Goal: Transaction & Acquisition: Purchase product/service

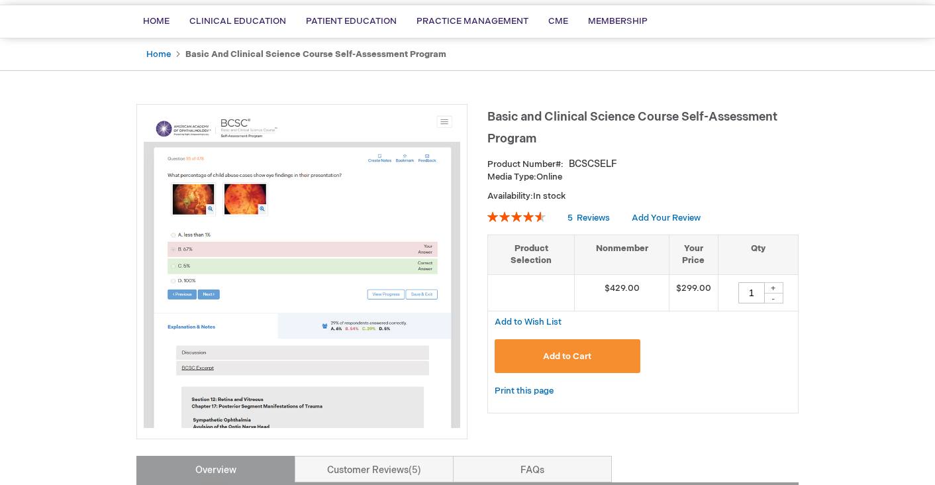
scroll to position [96, 0]
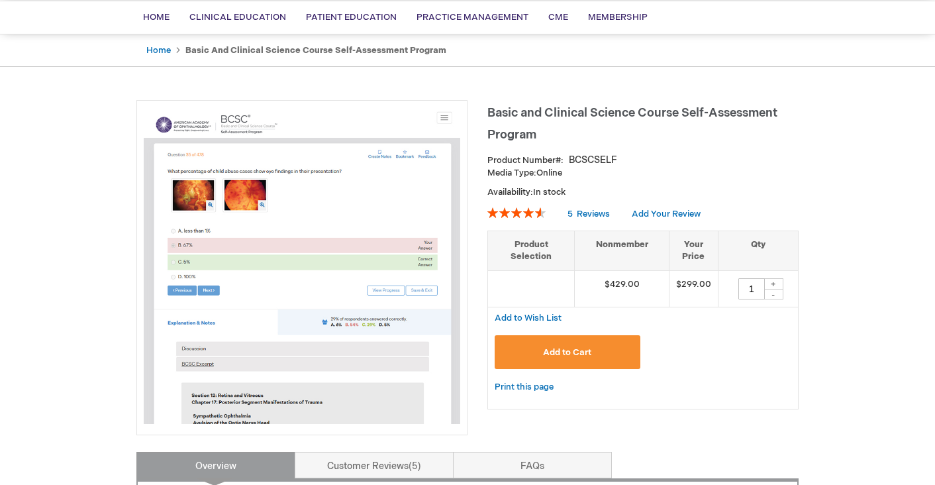
click at [550, 344] on button "Add to Cart" at bounding box center [568, 352] width 146 height 34
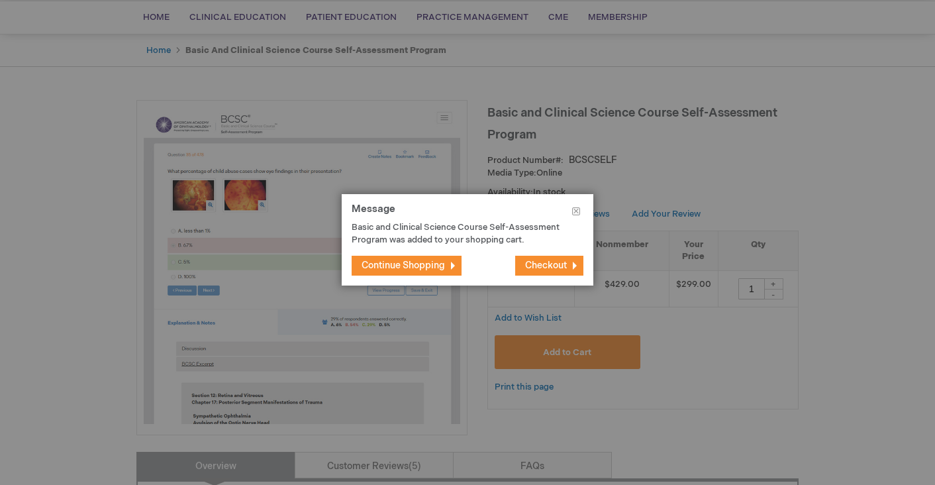
click at [546, 263] on span "Checkout" at bounding box center [546, 265] width 42 height 11
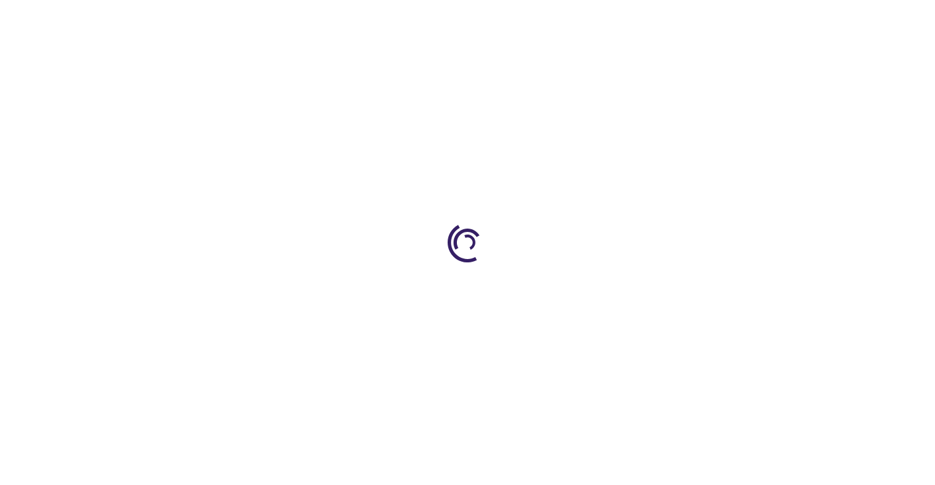
select select "US"
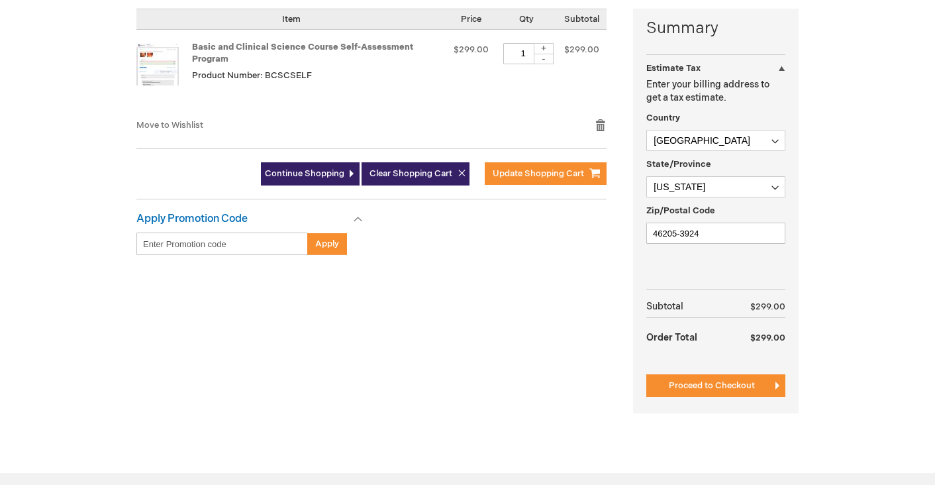
scroll to position [331, 0]
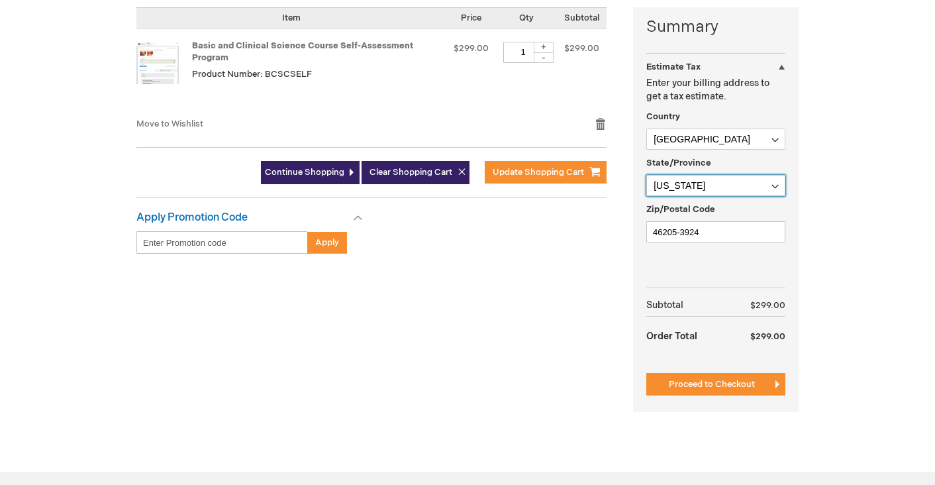
click at [736, 185] on select "Please select a region, state or province. [US_STATE] [US_STATE] [US_STATE] [US…" at bounding box center [715, 185] width 139 height 21
select select "61"
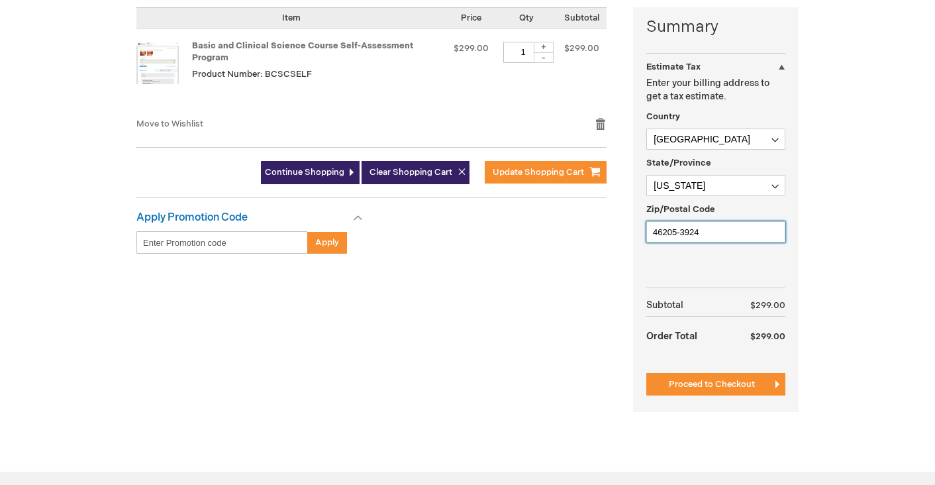
drag, startPoint x: 724, startPoint y: 234, endPoint x: 541, endPoint y: 212, distance: 184.7
click at [541, 212] on div "Summary Estimate Tax Estimate Tax Enter your billing address to get a tax estim…" at bounding box center [467, 217] width 662 height 421
type input "23517"
click at [546, 335] on div "Summary Estimate Tax Estimate Tax Enter your billing address to get a tax estim…" at bounding box center [467, 217] width 662 height 421
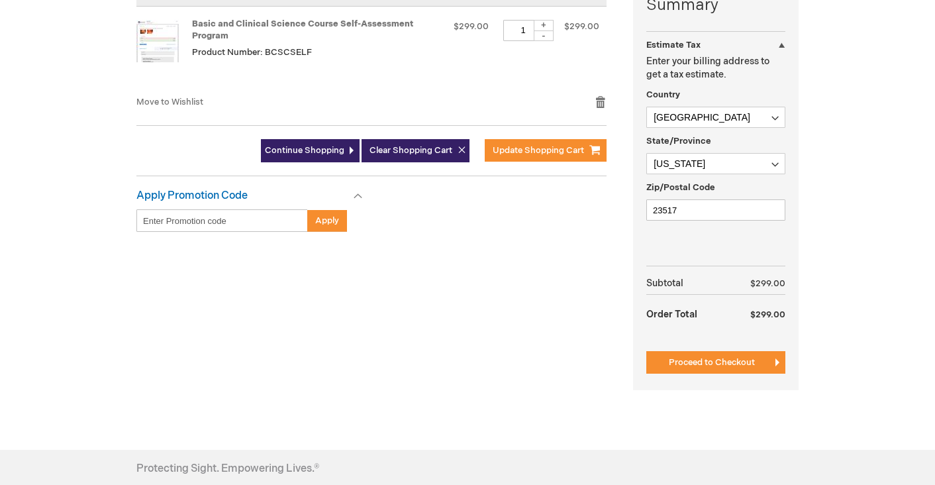
scroll to position [359, 0]
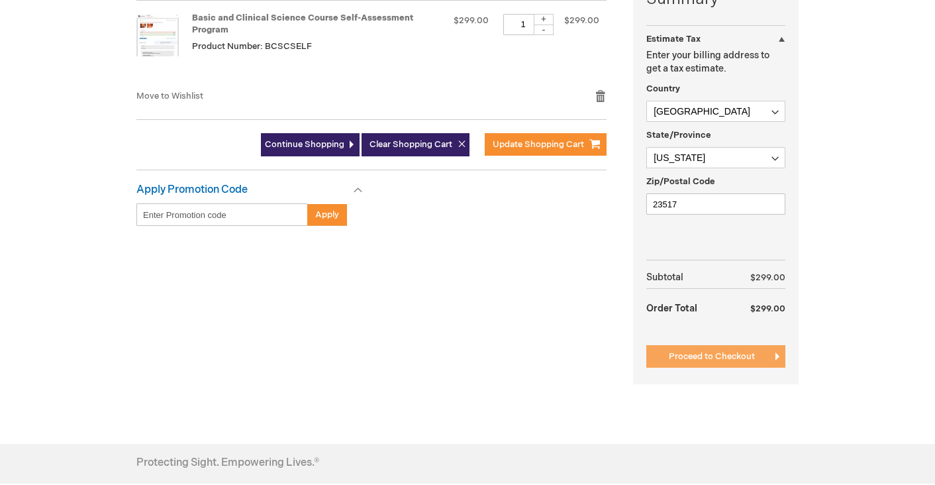
click at [753, 350] on button "Proceed to Checkout" at bounding box center [715, 356] width 139 height 23
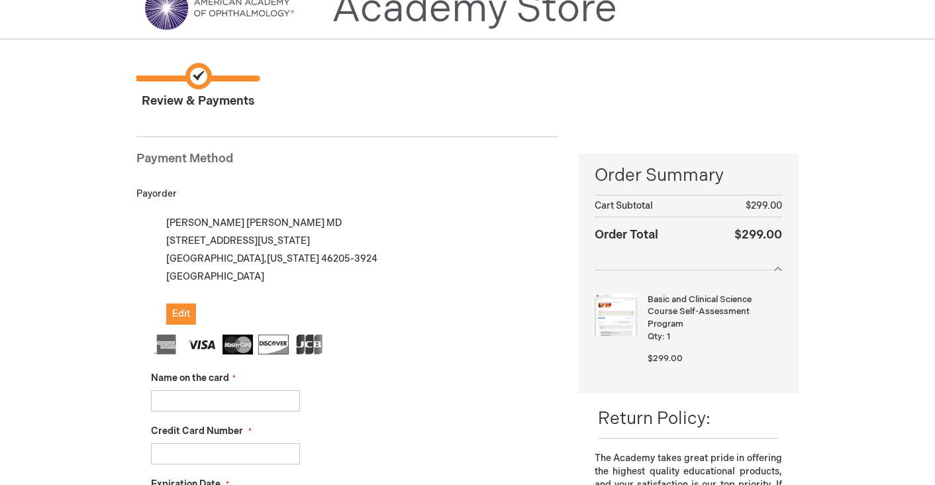
scroll to position [55, 0]
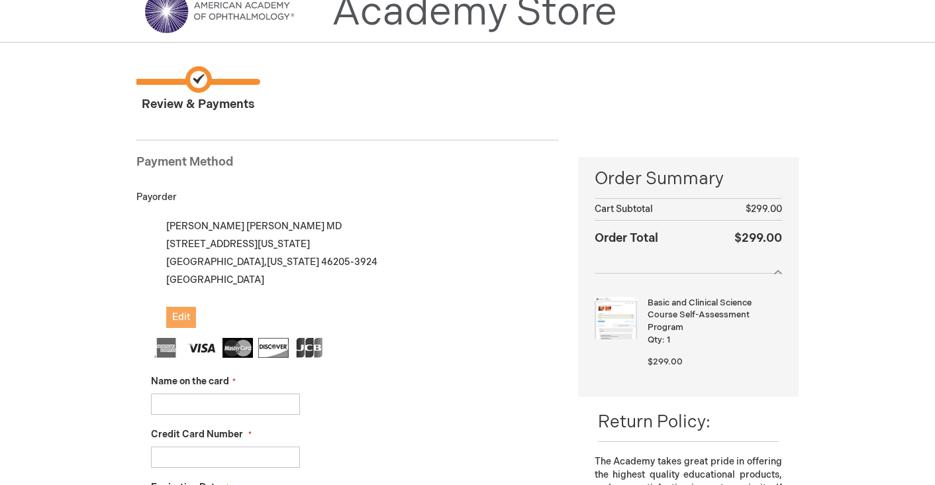
click at [175, 320] on span "Edit" at bounding box center [181, 316] width 18 height 11
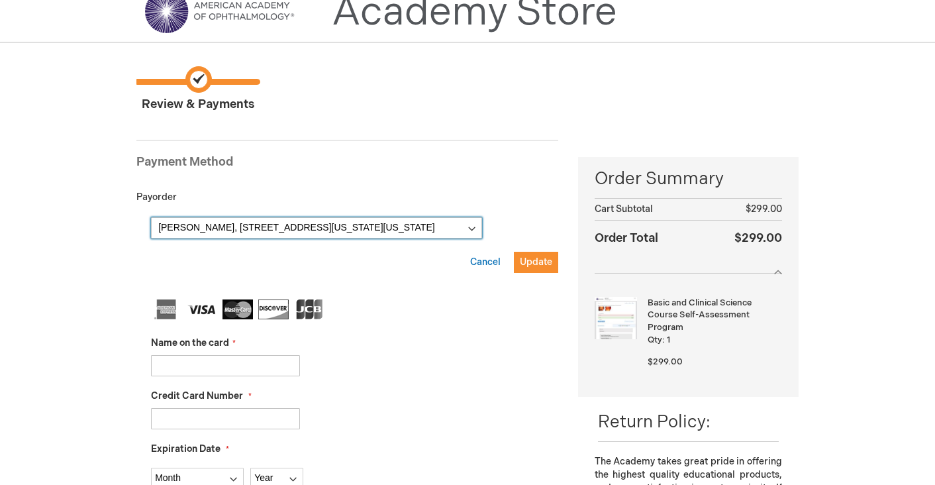
click at [317, 228] on select "Chandler Mitchell, 3017 N Pennsylvania St Apt 641 , Indianapolis, Indiana 46205…" at bounding box center [316, 227] width 331 height 21
select select
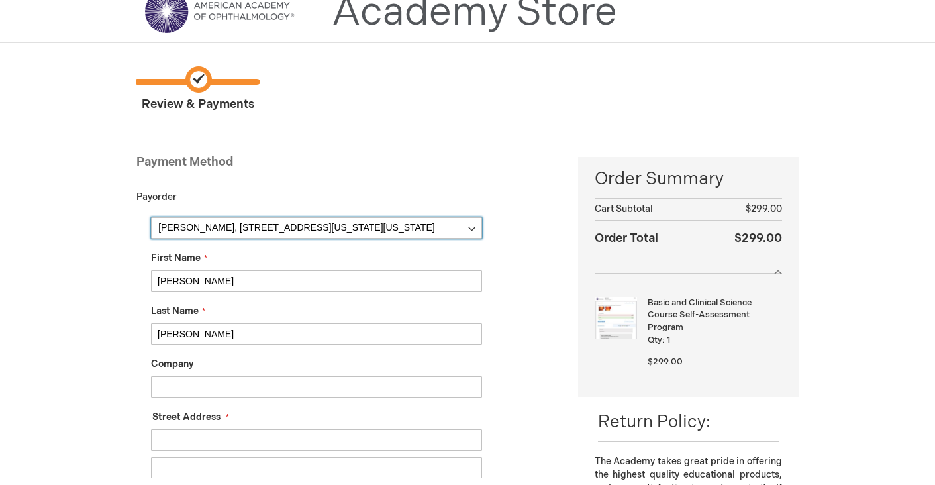
click at [254, 222] on select "Chandler Mitchell, 3017 N Pennsylvania St Apt 641 , Indianapolis, Indiana 46205…" at bounding box center [316, 227] width 331 height 21
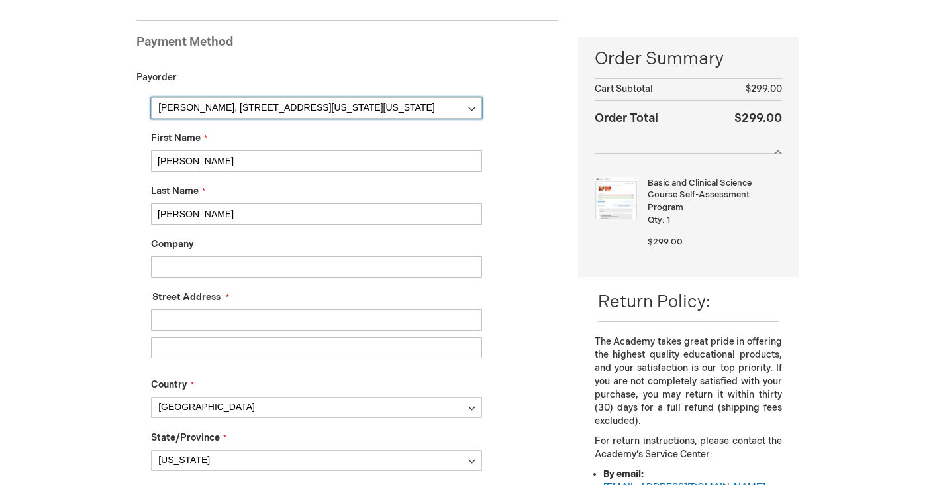
scroll to position [183, 0]
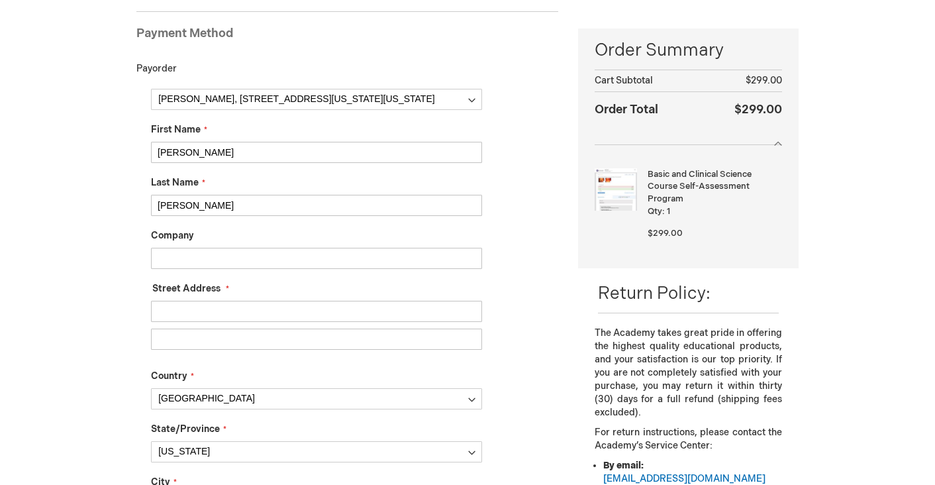
click at [220, 303] on input "Street Address: Line 1" at bounding box center [316, 311] width 331 height 21
type input "111 E 18th st"
type input "apt 104"
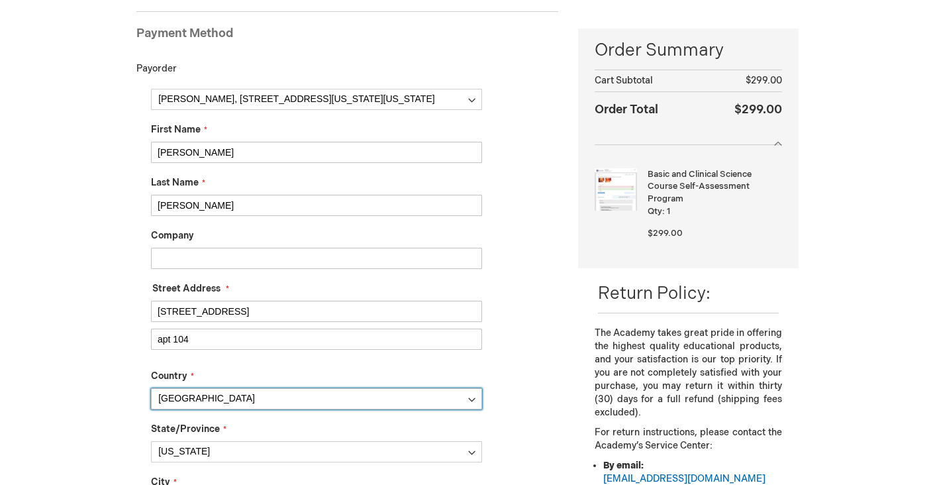
type input "Norfolk"
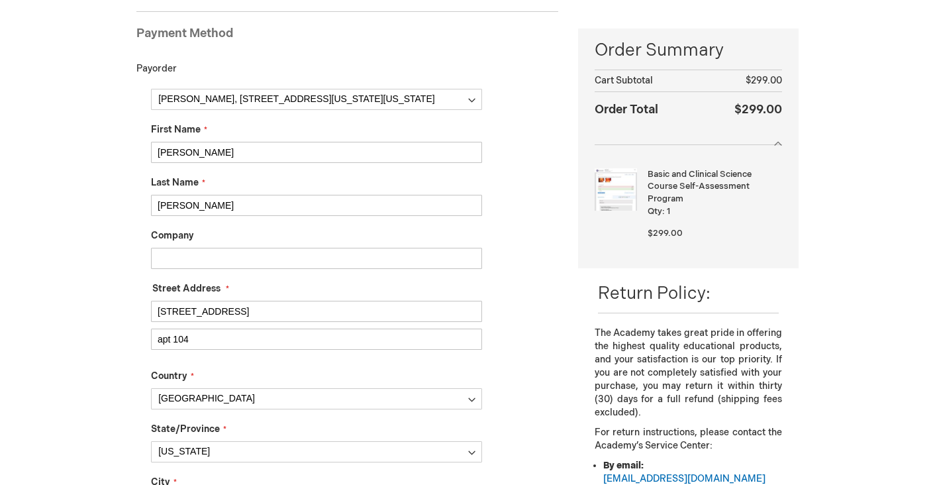
type input "3179198348"
type input "csmitche77@gmail.com"
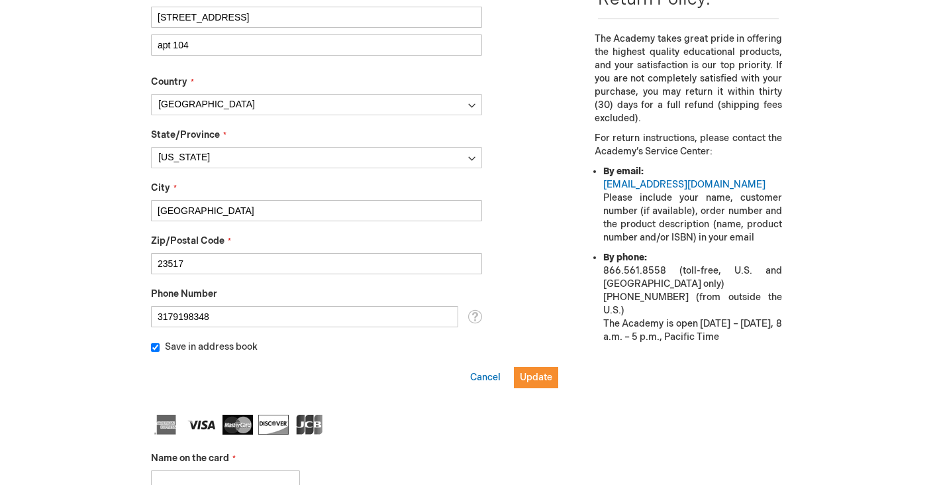
scroll to position [498, 0]
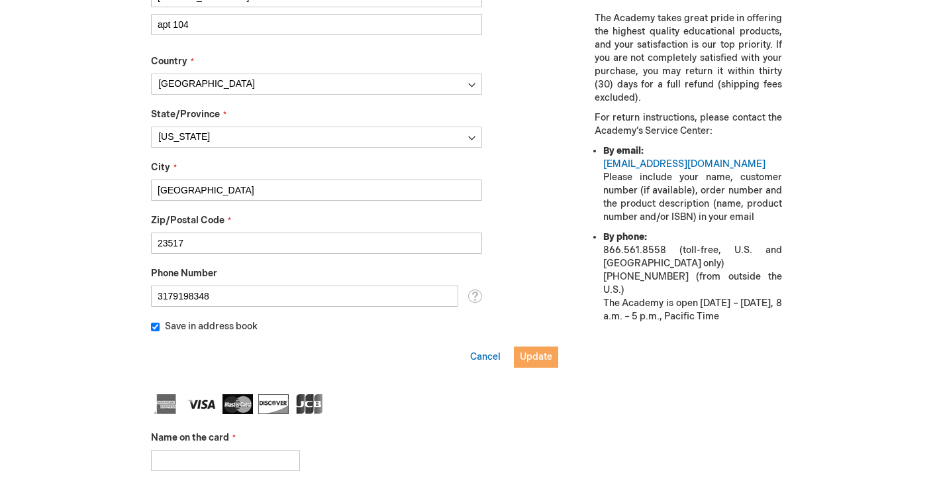
click at [548, 352] on span "Update" at bounding box center [536, 356] width 32 height 11
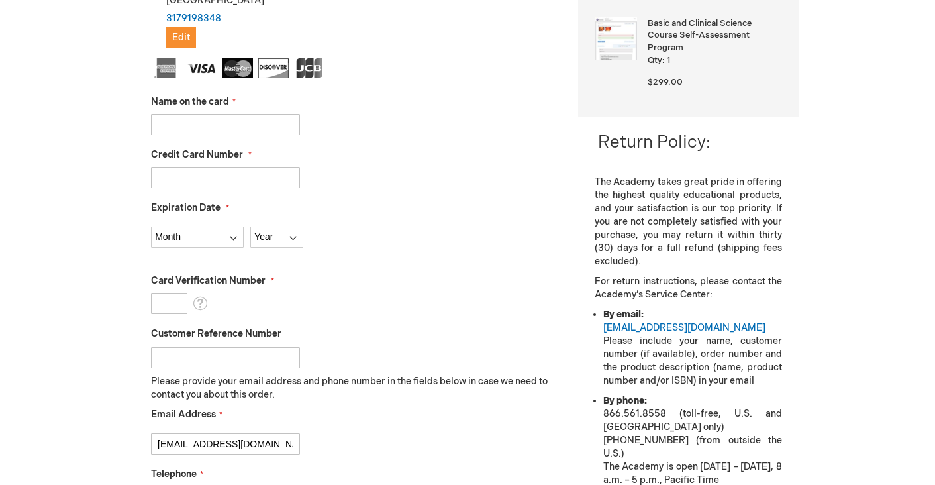
scroll to position [330, 0]
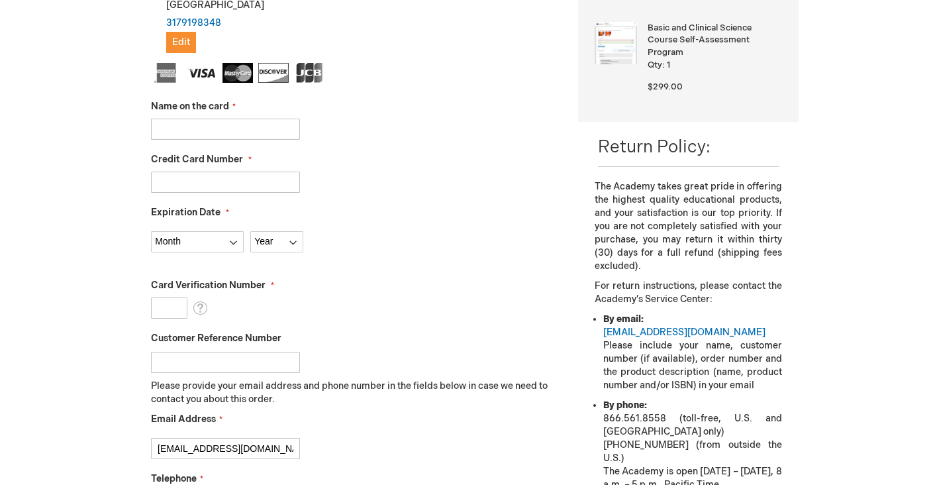
click at [209, 120] on input "Name on the card" at bounding box center [225, 129] width 149 height 21
type input "Chandler S Mitchell"
type input "4147202515854386"
select select "11"
select select "2026"
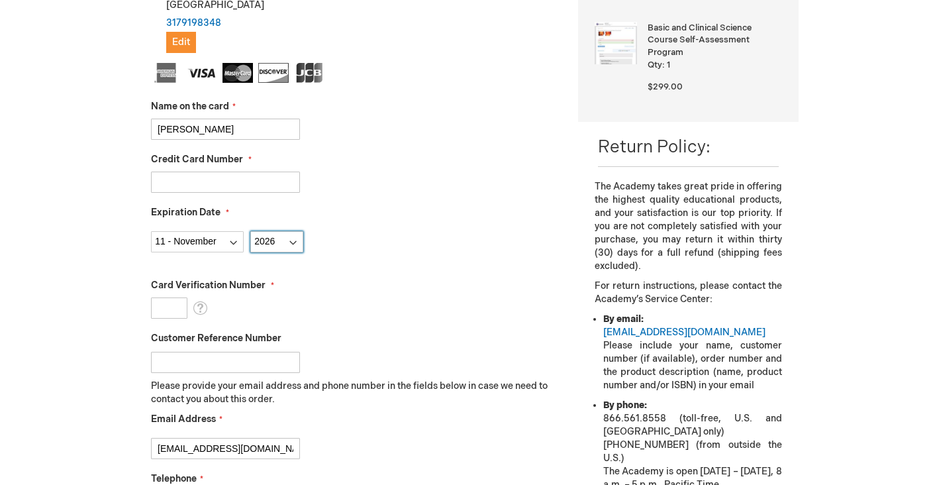
type input "155"
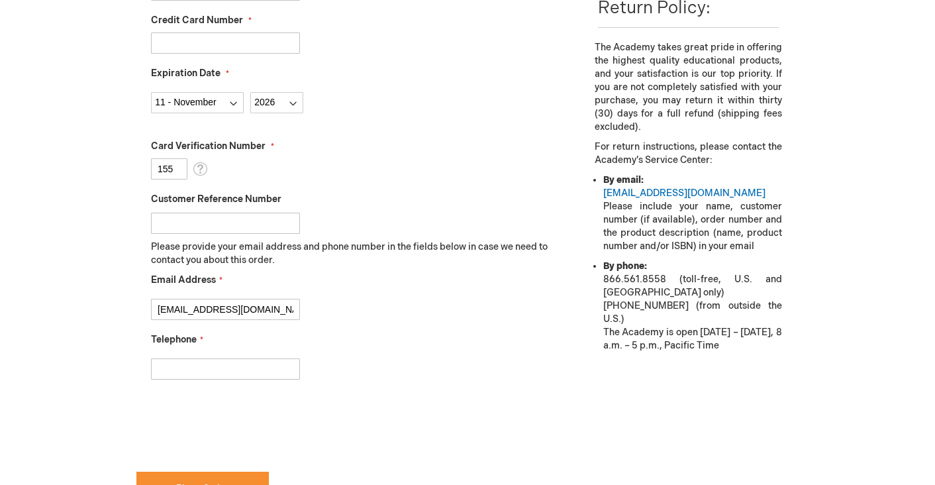
scroll to position [474, 0]
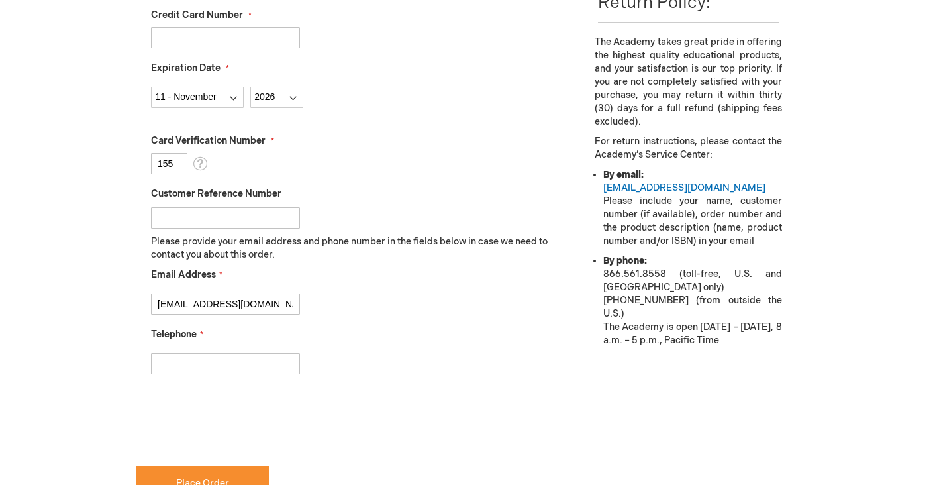
click at [230, 370] on input "Telephone" at bounding box center [225, 363] width 149 height 21
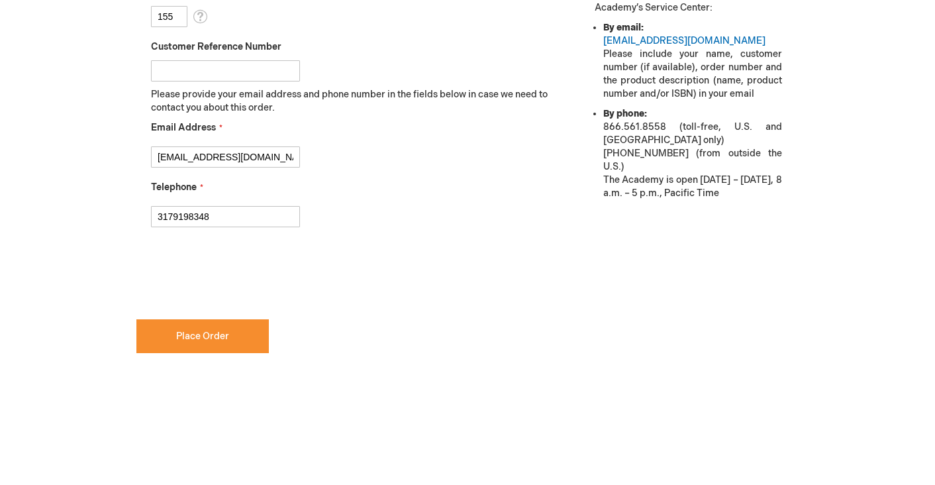
scroll to position [623, 0]
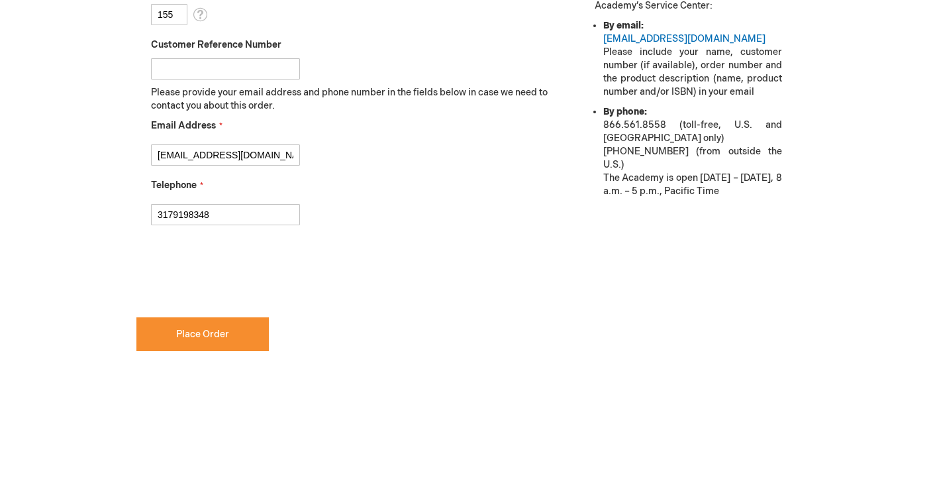
type input "3179198348"
checkbox input "true"
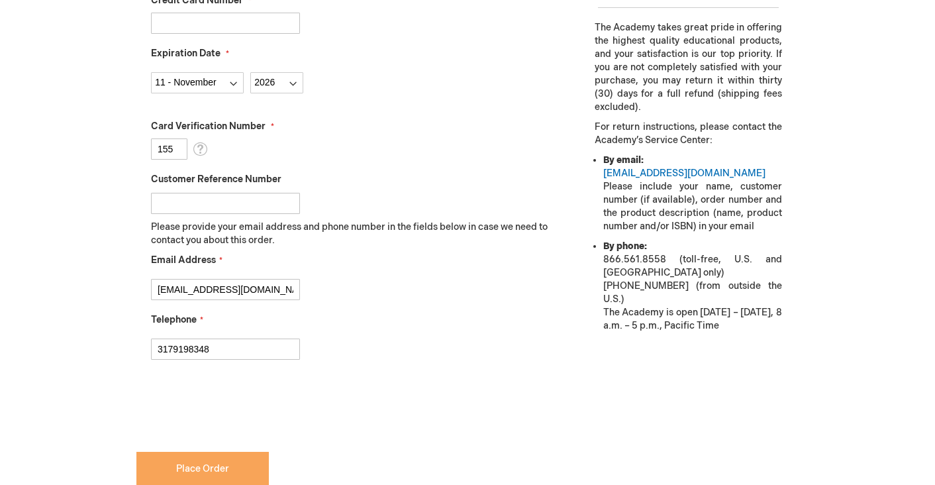
scroll to position [549, 0]
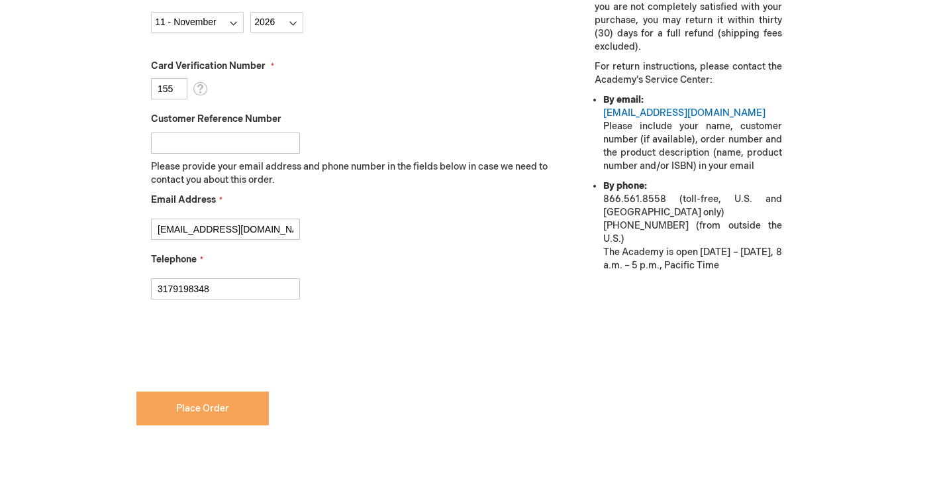
click at [218, 397] on button "Place Order" at bounding box center [202, 408] width 132 height 34
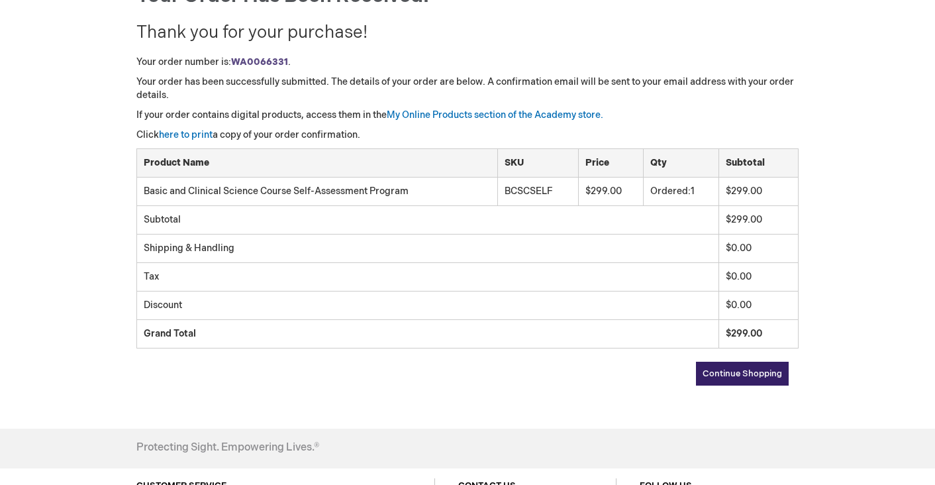
scroll to position [167, 0]
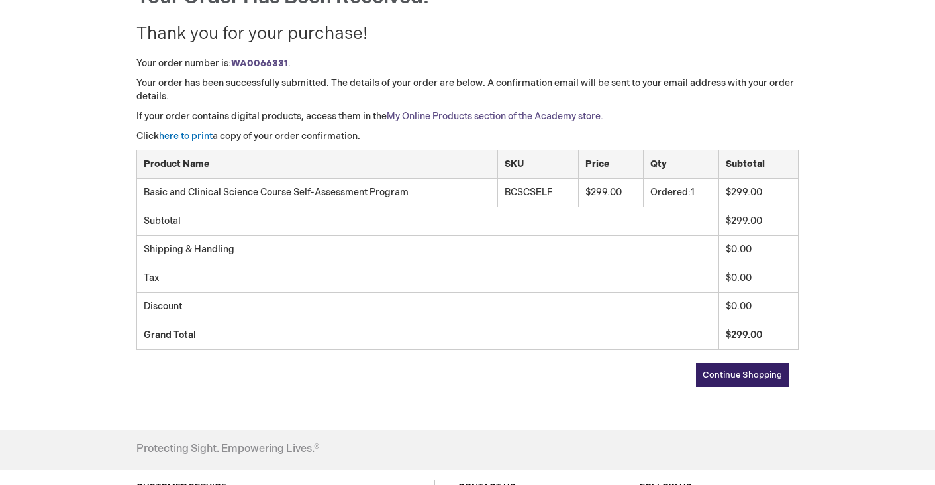
click at [511, 117] on link "My Online Products section of the Academy store." at bounding box center [495, 116] width 216 height 11
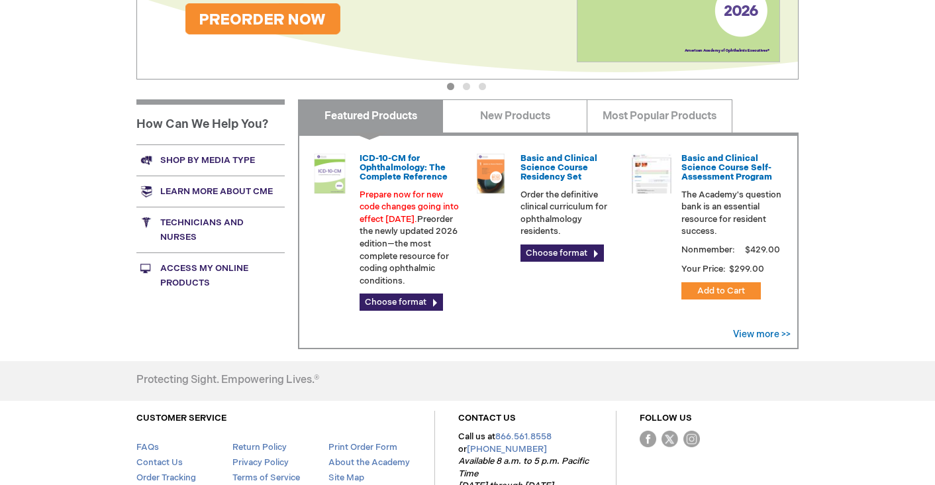
scroll to position [377, 0]
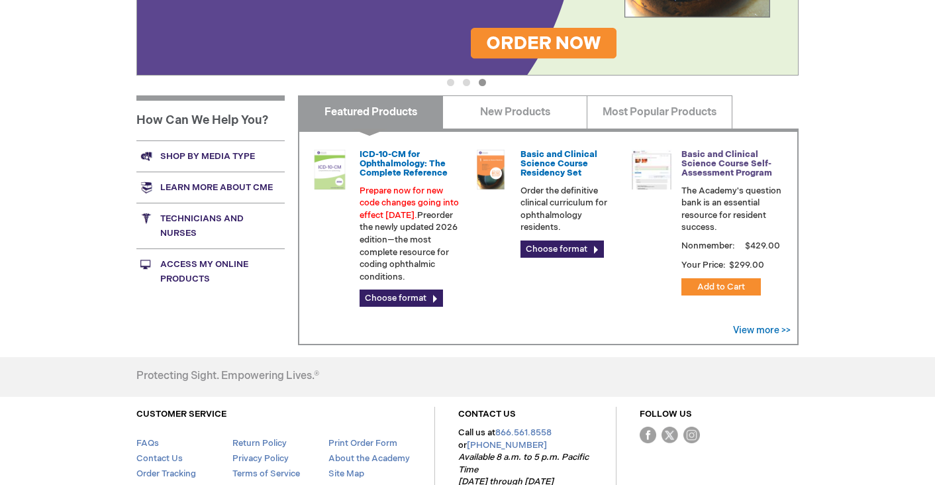
click at [702, 154] on link "Basic and Clinical Science Course Self-Assessment Program" at bounding box center [726, 164] width 91 height 30
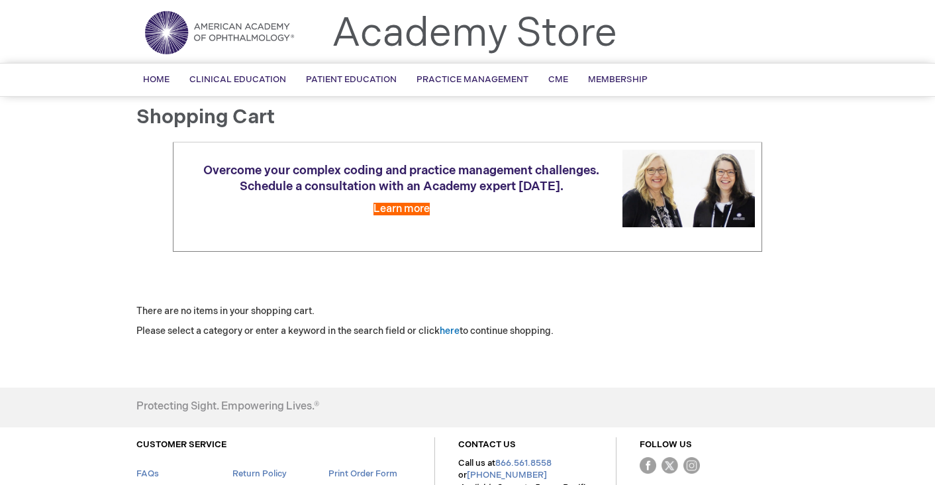
scroll to position [45, 0]
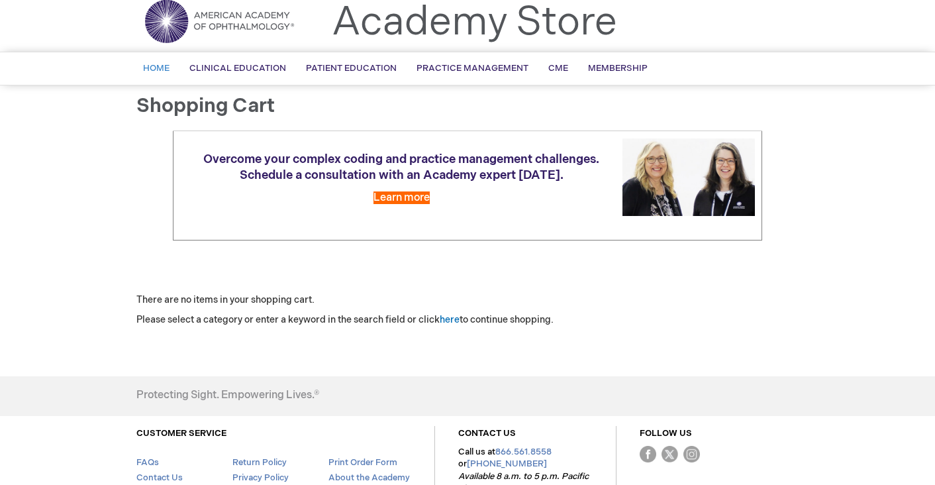
click at [164, 71] on span "Home" at bounding box center [156, 68] width 26 height 11
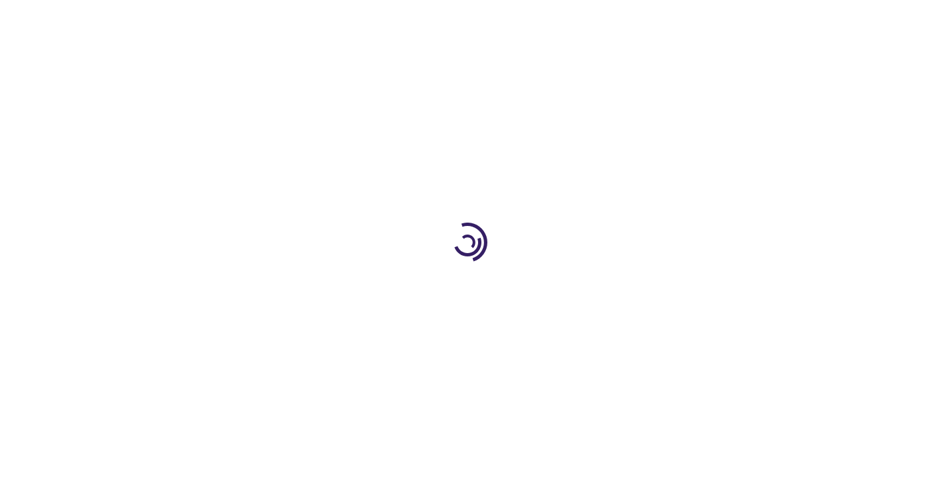
type input "1"
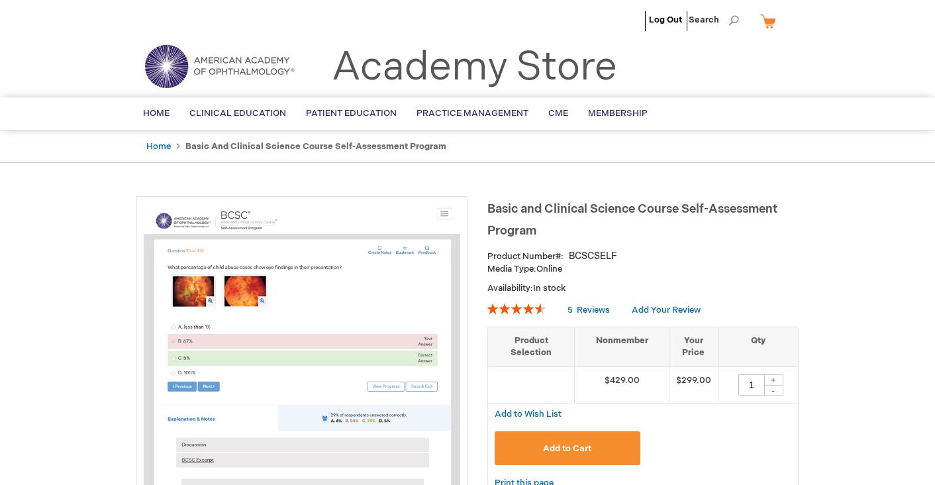
click at [229, 65] on img at bounding box center [219, 66] width 159 height 48
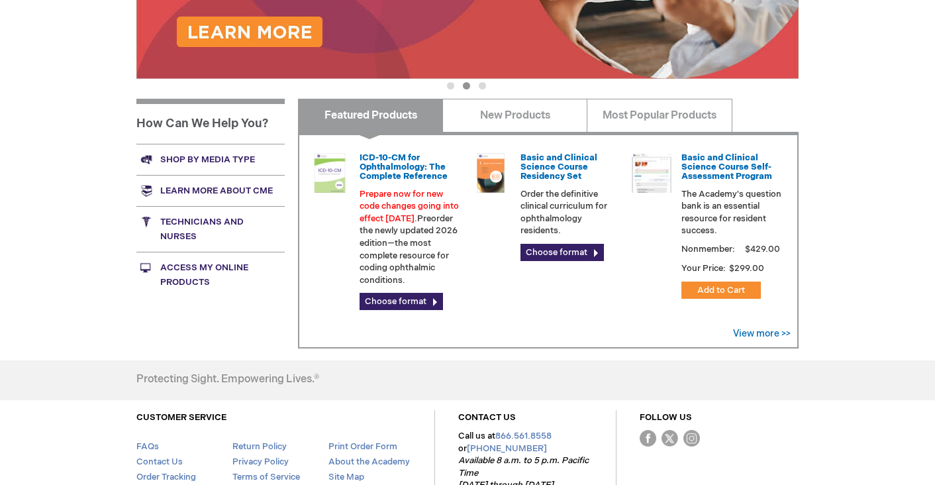
scroll to position [375, 0]
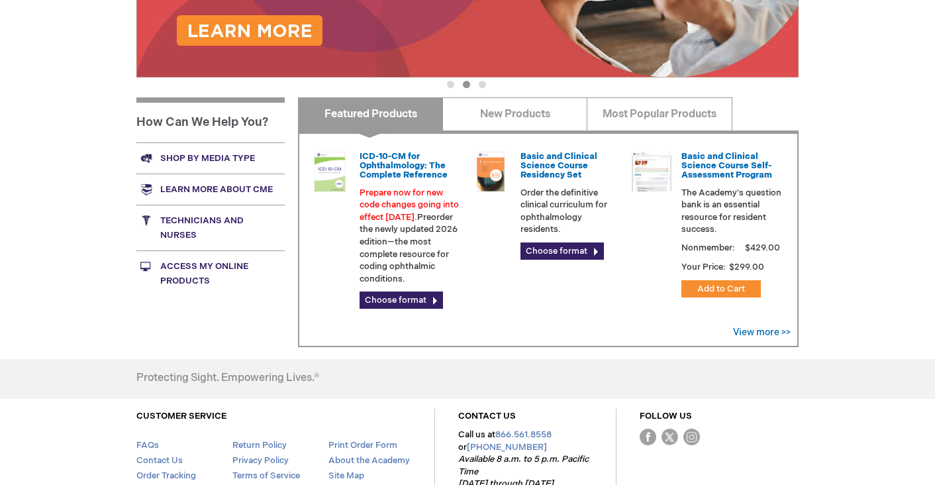
click at [179, 267] on link "Access My Online Products" at bounding box center [210, 273] width 148 height 46
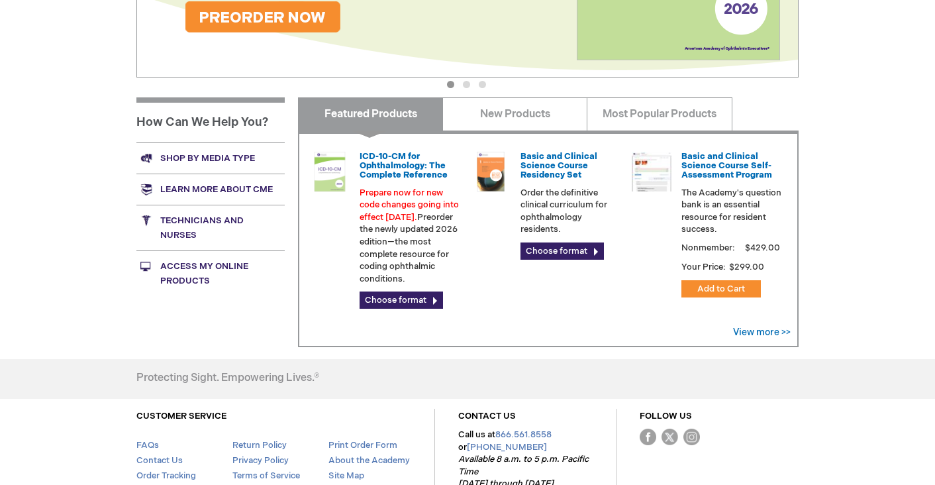
click at [201, 272] on link "Access My Online Products" at bounding box center [210, 273] width 148 height 46
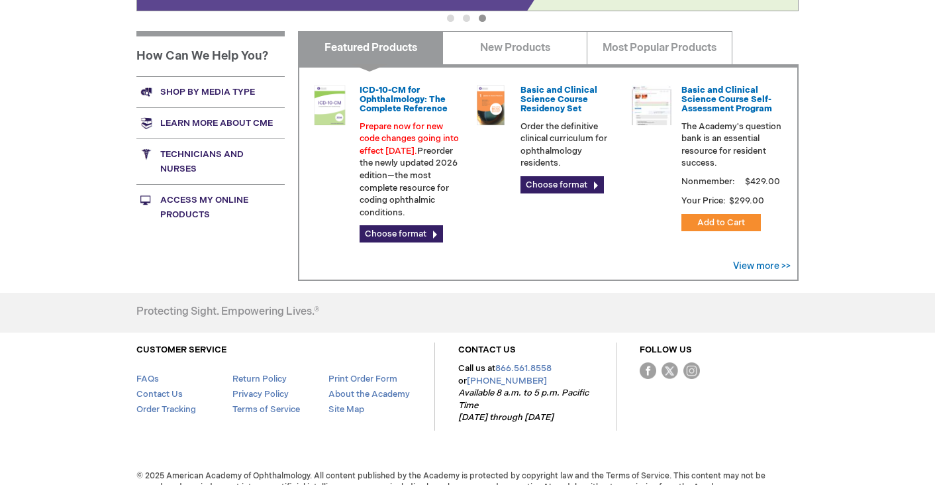
scroll to position [459, 0]
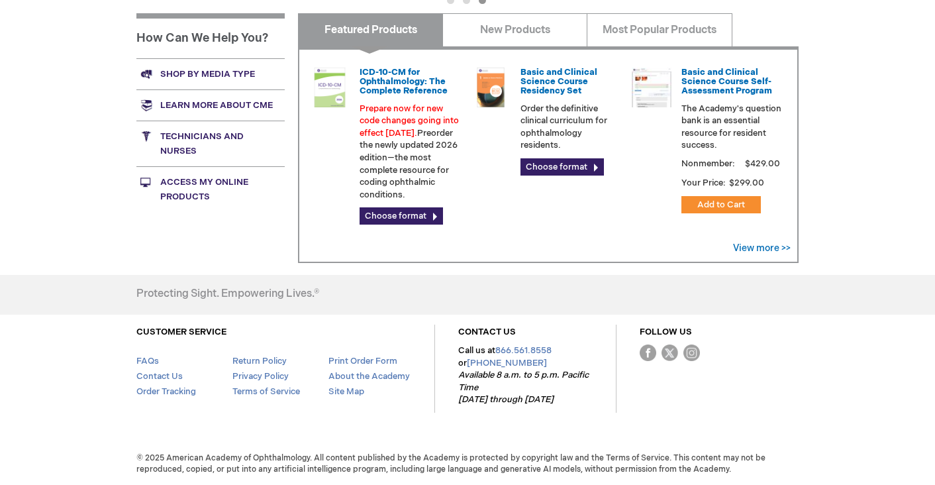
click at [192, 179] on link "Access My Online Products" at bounding box center [210, 189] width 148 height 46
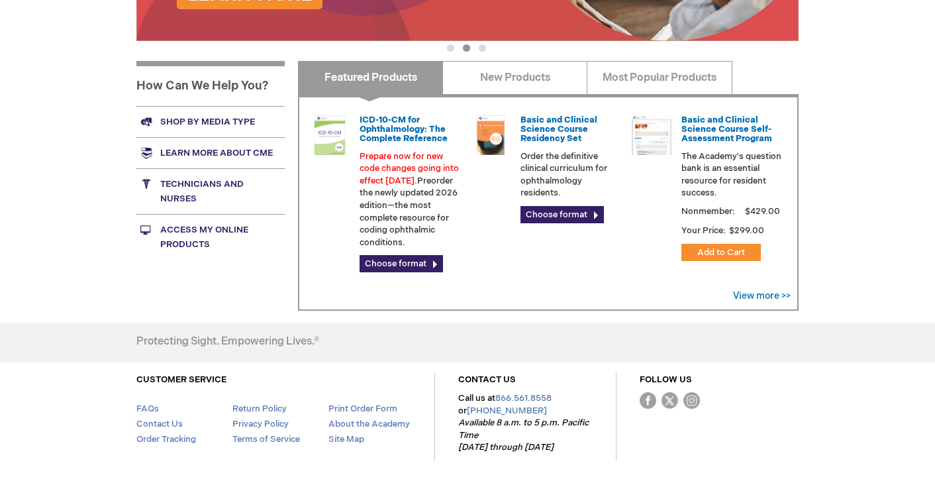
scroll to position [413, 0]
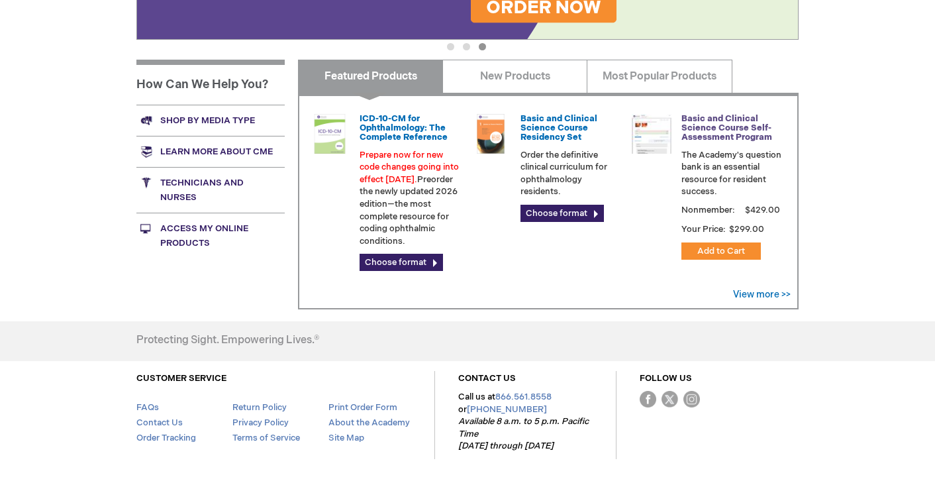
click at [729, 120] on link "Basic and Clinical Science Course Self-Assessment Program" at bounding box center [726, 128] width 91 height 30
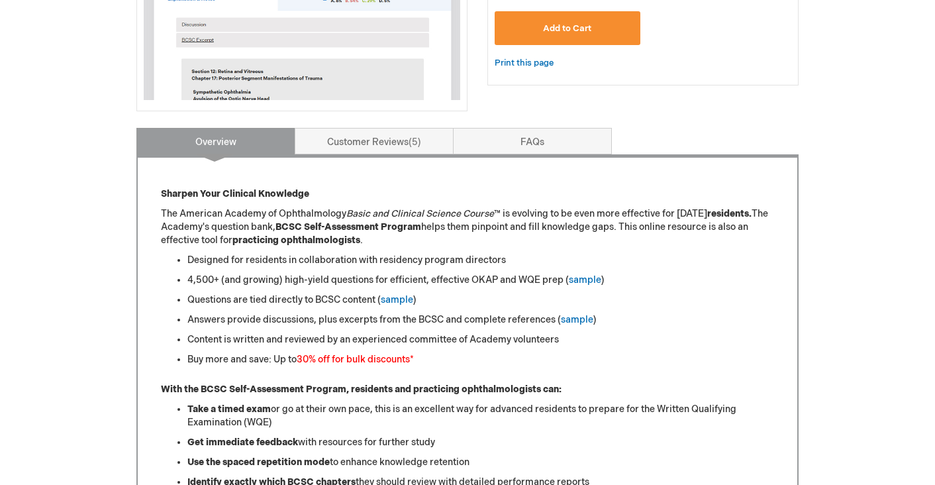
scroll to position [421, 0]
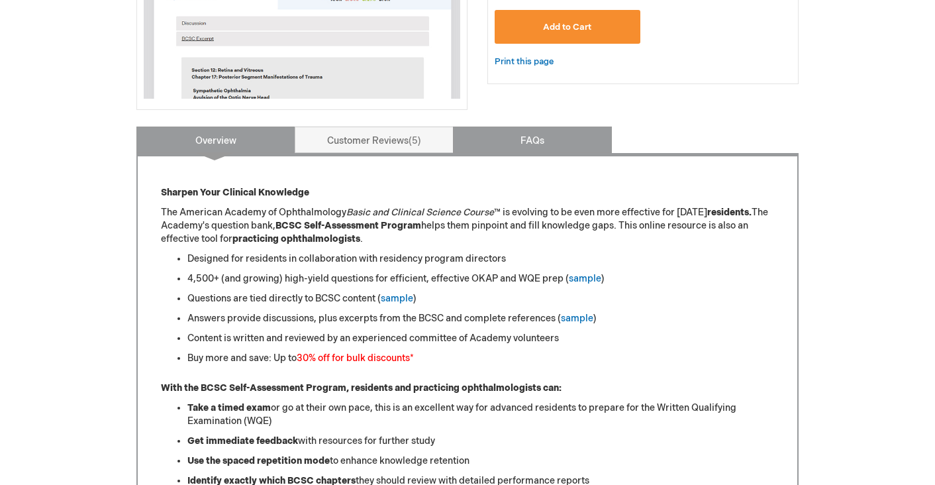
click at [552, 142] on link "FAQs" at bounding box center [532, 139] width 159 height 26
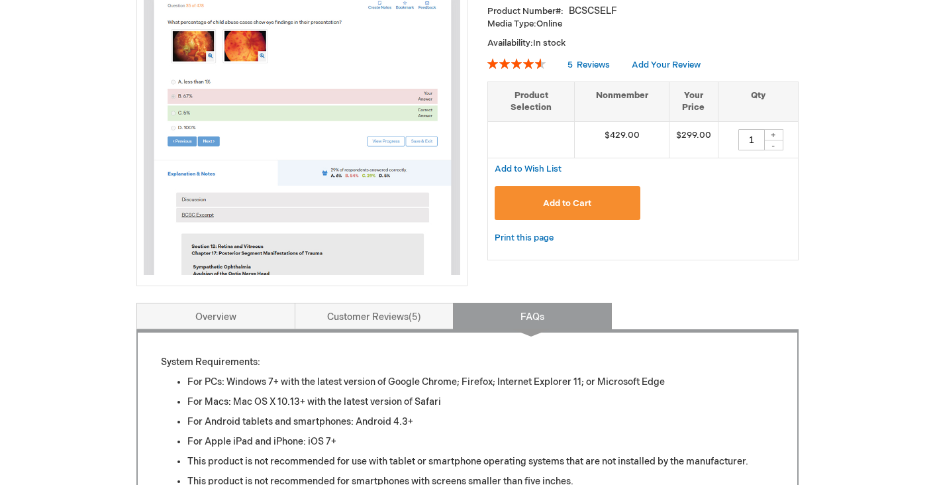
scroll to position [243, 0]
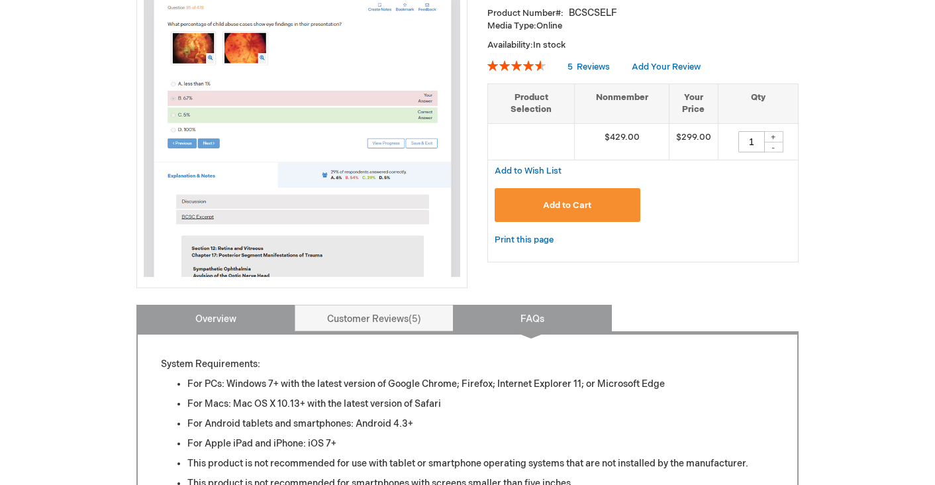
click at [240, 319] on link "Overview" at bounding box center [215, 318] width 159 height 26
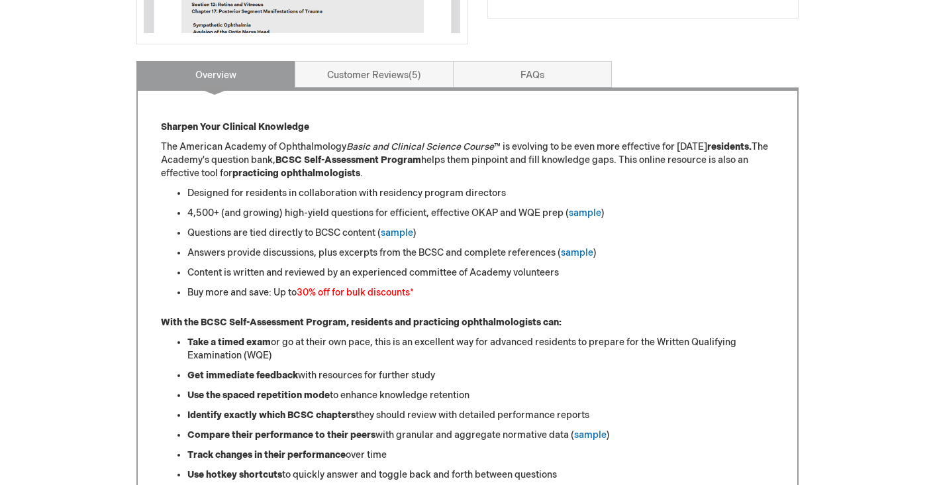
scroll to position [484, 0]
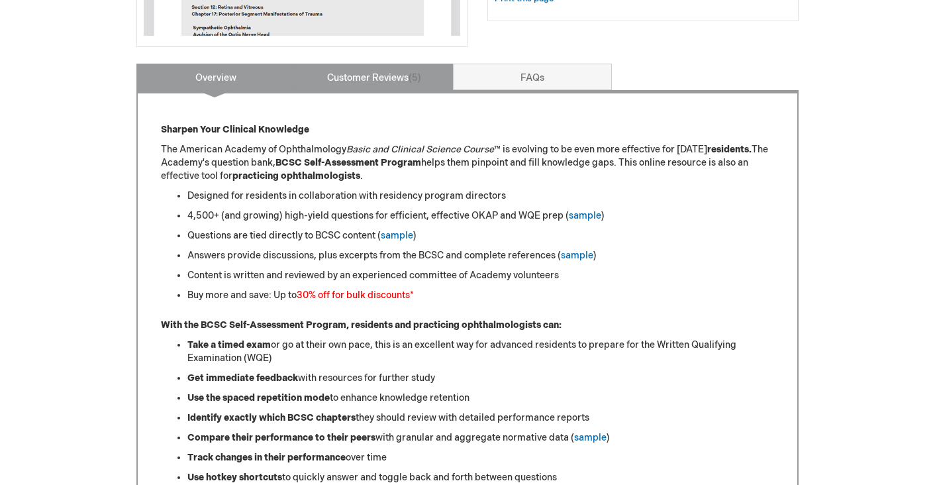
click at [403, 75] on link "Customer Reviews 5" at bounding box center [374, 77] width 159 height 26
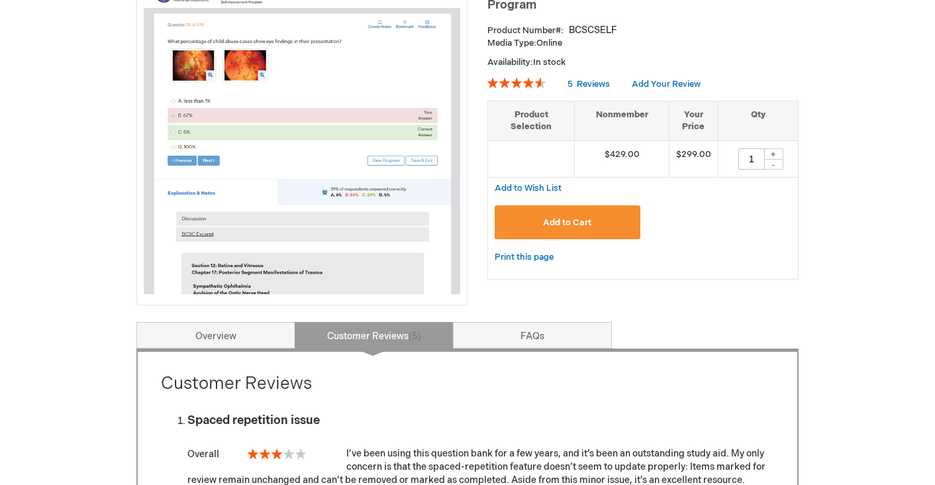
scroll to position [251, 0]
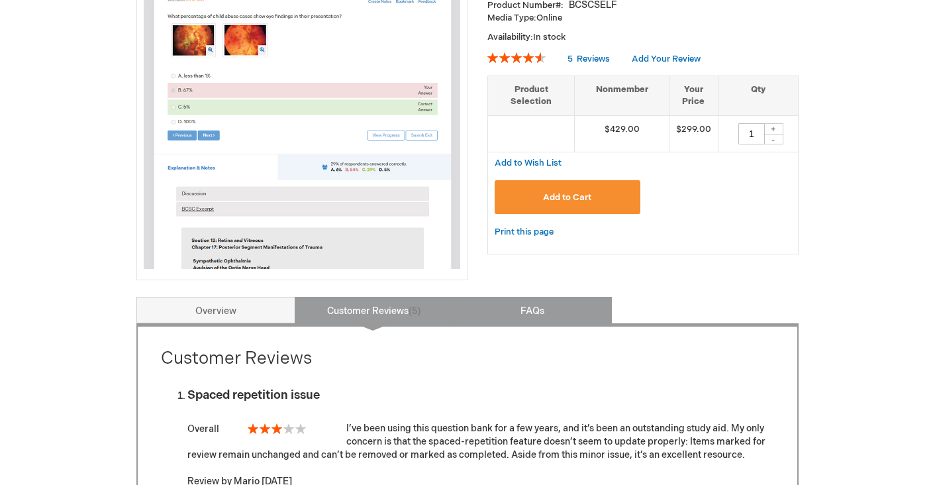
click at [522, 312] on link "FAQs" at bounding box center [532, 310] width 159 height 26
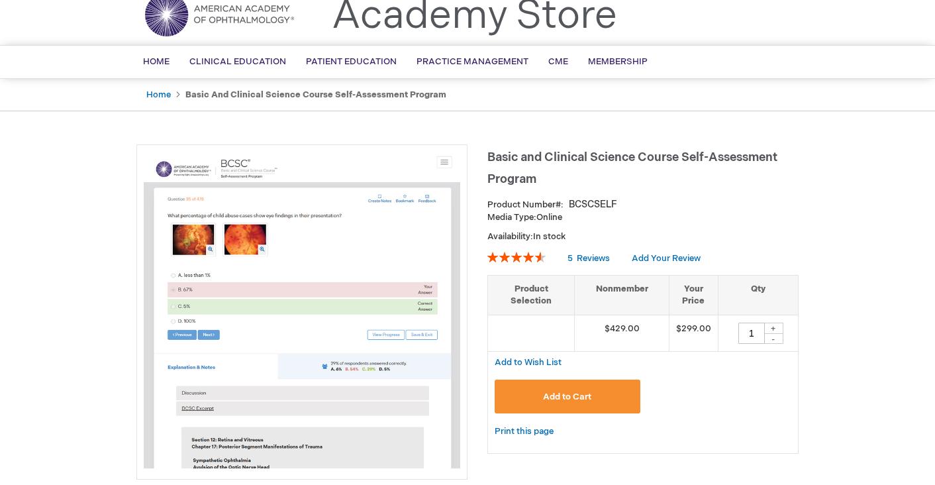
scroll to position [46, 0]
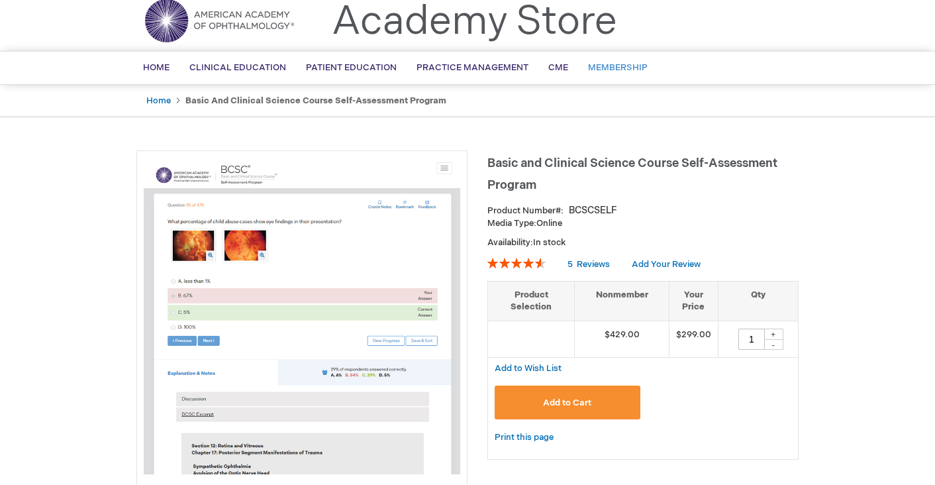
click at [587, 62] on link "Membership" at bounding box center [617, 68] width 79 height 32
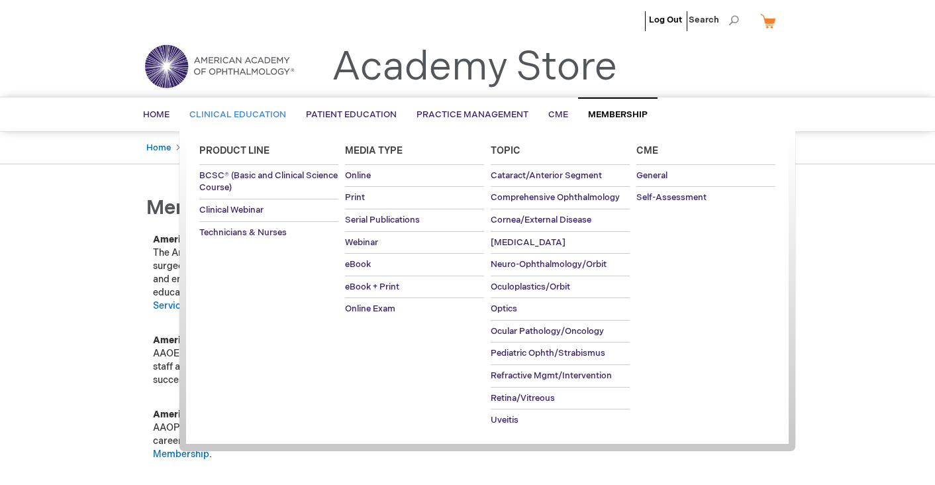
click at [218, 103] on link "Clinical Education" at bounding box center [237, 115] width 117 height 32
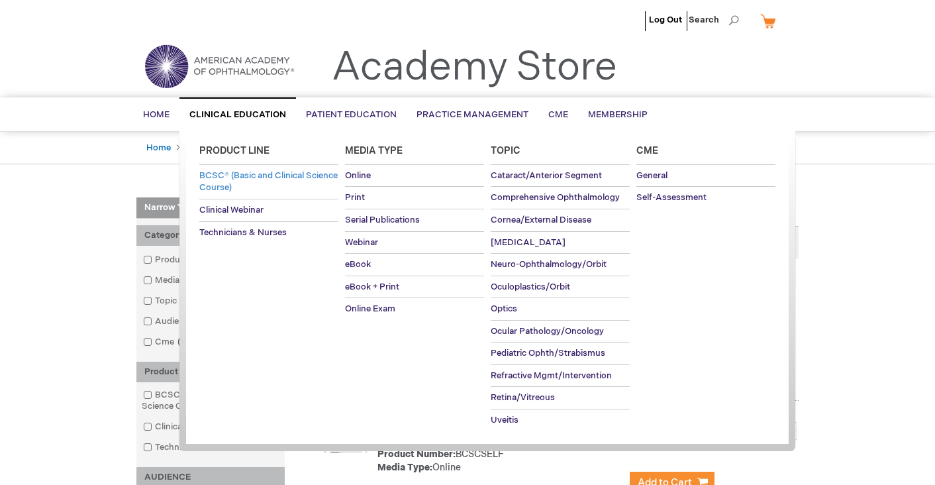
click at [244, 177] on span "BCSC® (Basic and Clinical Science Course)" at bounding box center [268, 181] width 138 height 23
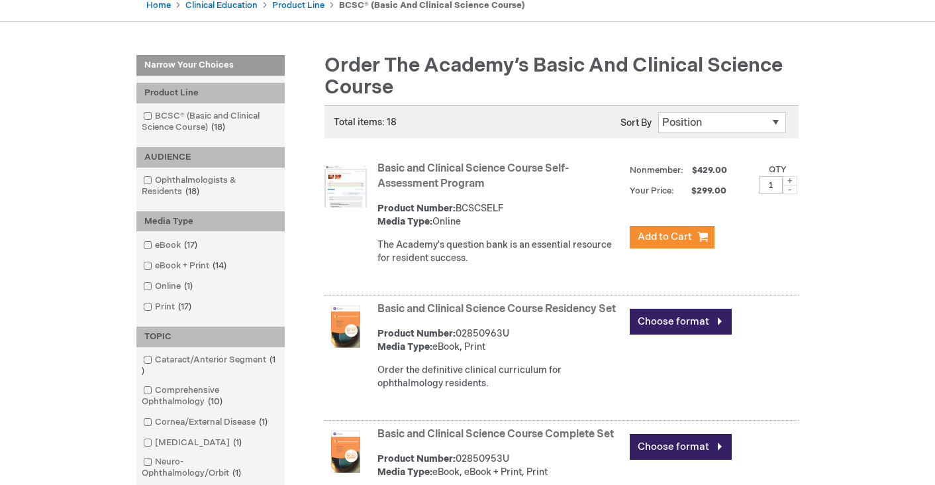
scroll to position [142, 0]
click at [642, 237] on span "Add to Cart" at bounding box center [665, 237] width 54 height 13
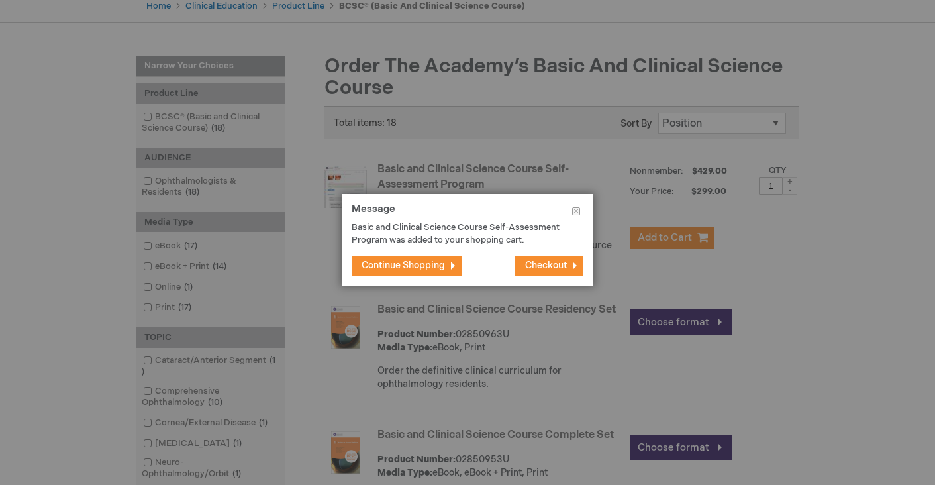
click at [572, 264] on button "Checkout" at bounding box center [549, 266] width 68 height 20
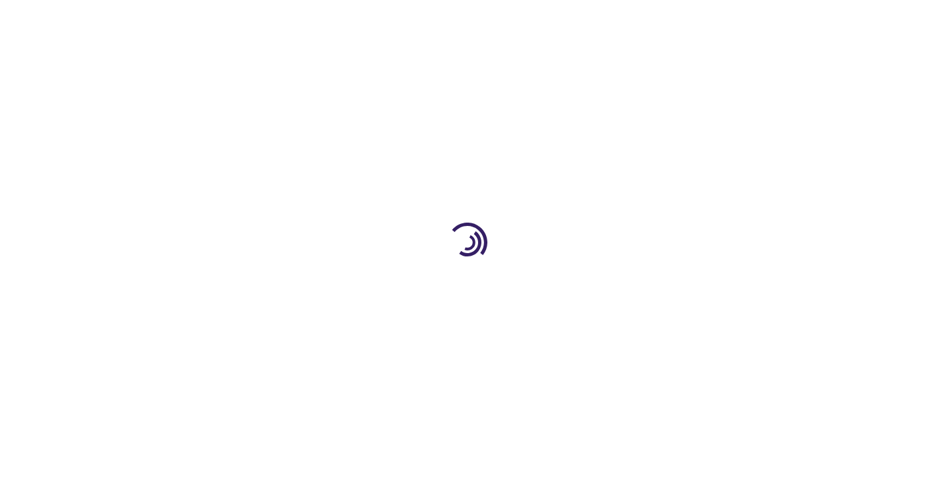
select select "US"
select select "24"
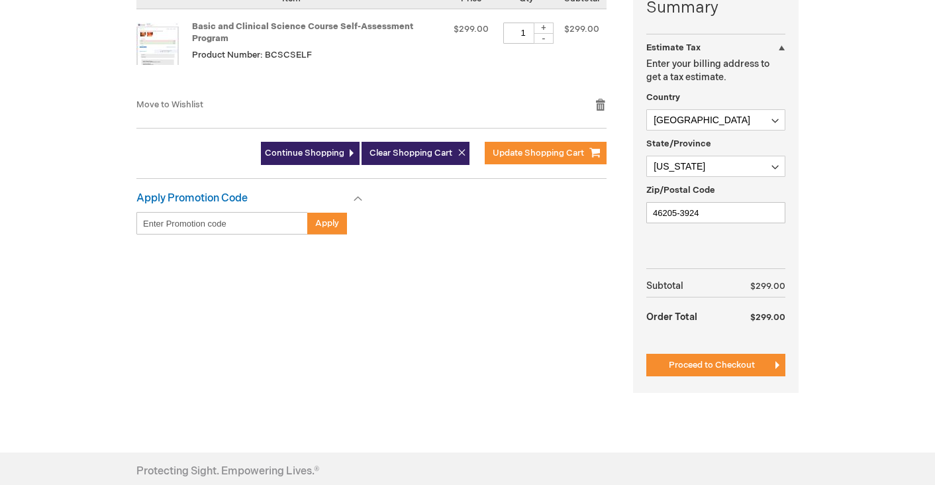
scroll to position [350, 0]
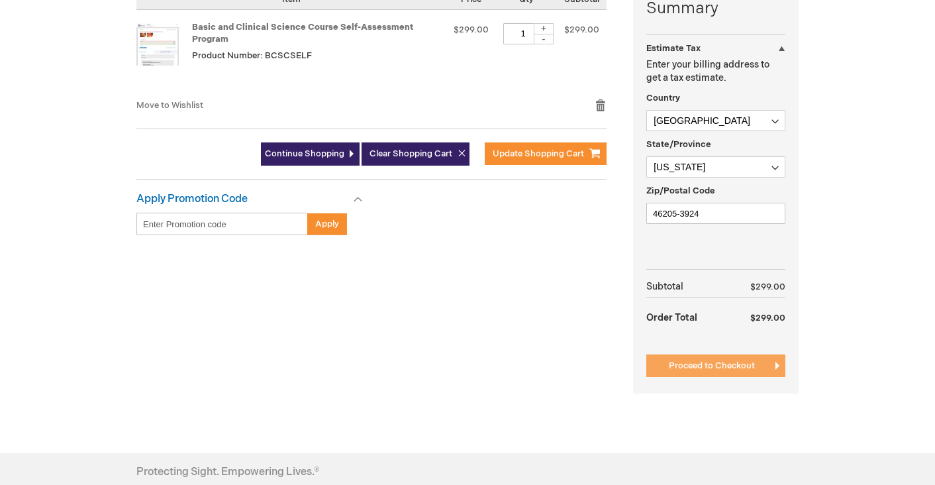
click at [712, 359] on button "Proceed to Checkout" at bounding box center [715, 365] width 139 height 23
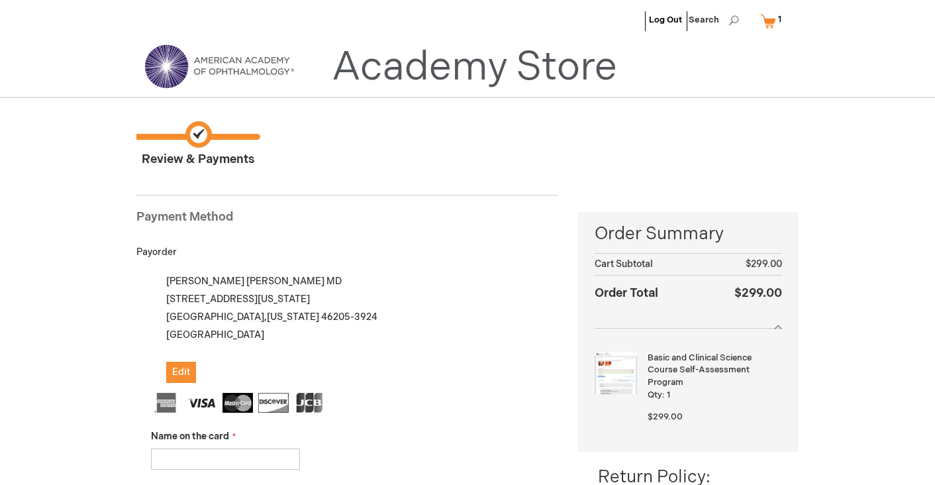
click at [767, 21] on link "My Cart 1 1 items" at bounding box center [773, 20] width 32 height 23
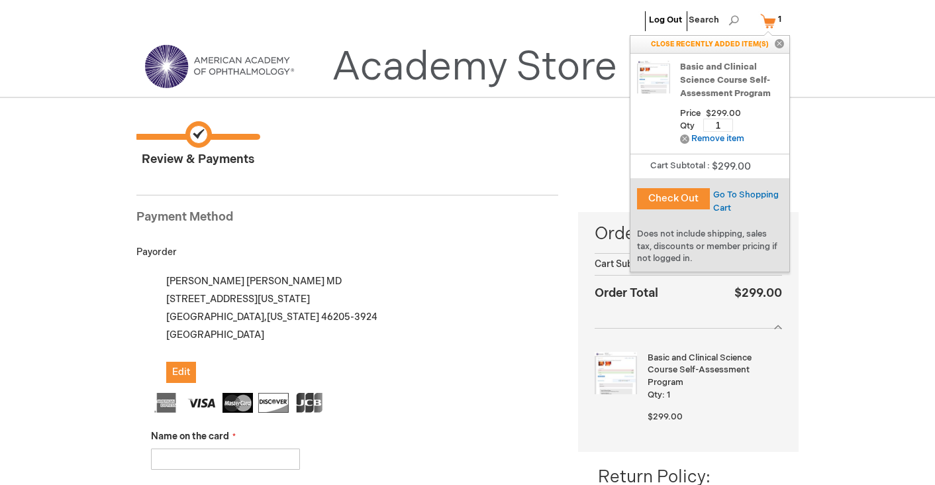
click at [859, 97] on div "Search Search Advanced Search Search Home Clinical Education Product Line BCSC®…" at bounding box center [467, 97] width 935 height 1
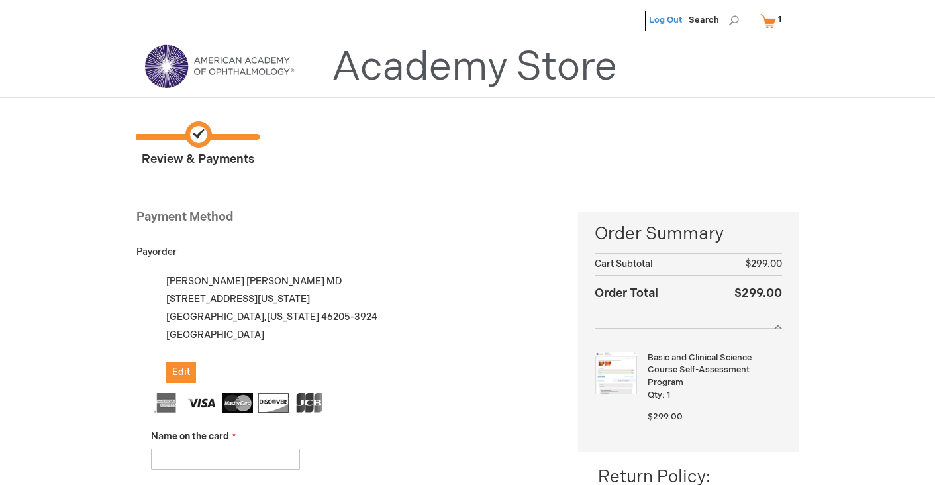
click at [672, 17] on link "Log Out" at bounding box center [665, 20] width 33 height 11
